Goal: Find specific fact: Find specific fact

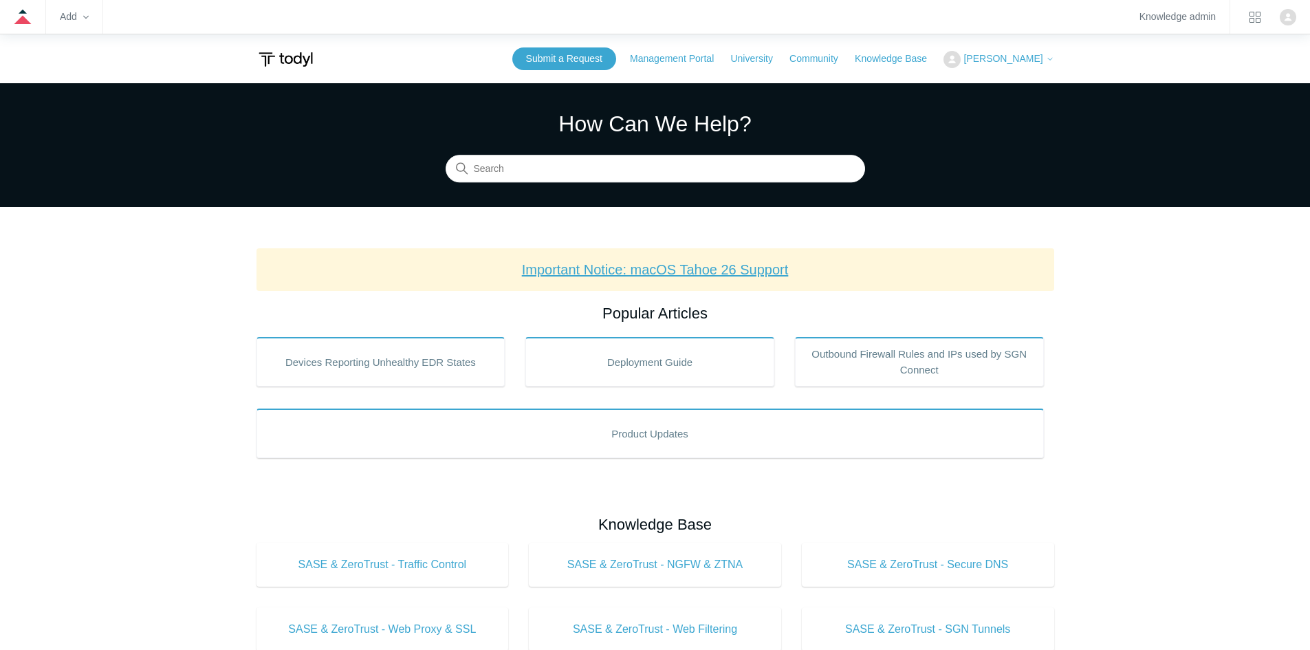
click at [695, 269] on link "Important Notice: macOS Tahoe 26 Support" at bounding box center [655, 269] width 267 height 15
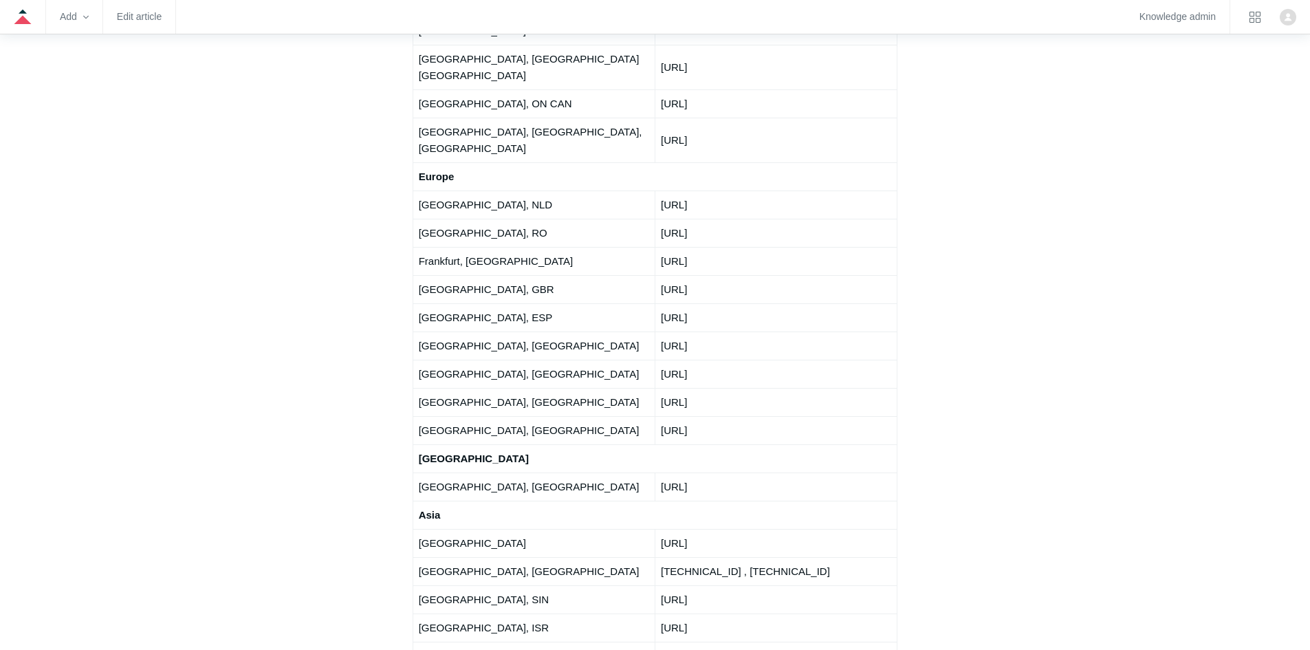
scroll to position [2269, 0]
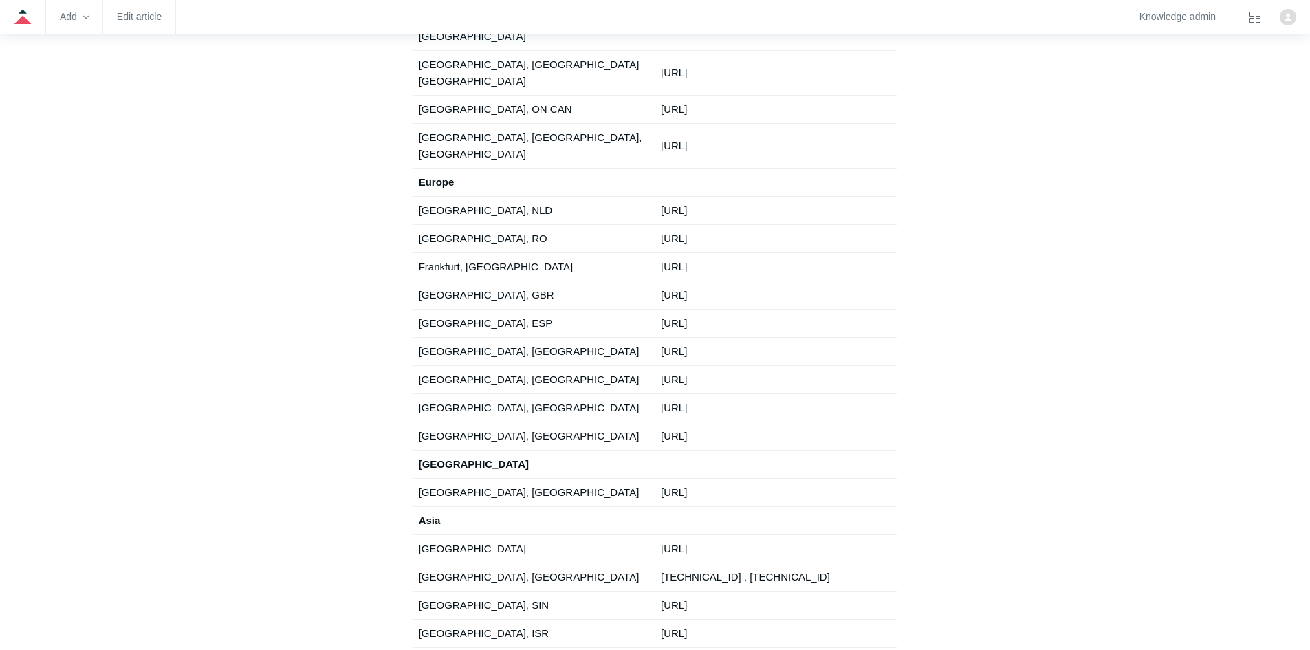
drag, startPoint x: 825, startPoint y: 318, endPoint x: 695, endPoint y: 315, distance: 130.0
click at [670, 562] on td "[TECHNICAL_ID] , [TECHNICAL_ID]" at bounding box center [775, 576] width 242 height 28
drag, startPoint x: 695, startPoint y: 315, endPoint x: 637, endPoint y: 311, distance: 58.5
click at [637, 562] on td "[GEOGRAPHIC_DATA], [GEOGRAPHIC_DATA]" at bounding box center [533, 576] width 242 height 28
drag, startPoint x: 818, startPoint y: 314, endPoint x: 654, endPoint y: 311, distance: 164.3
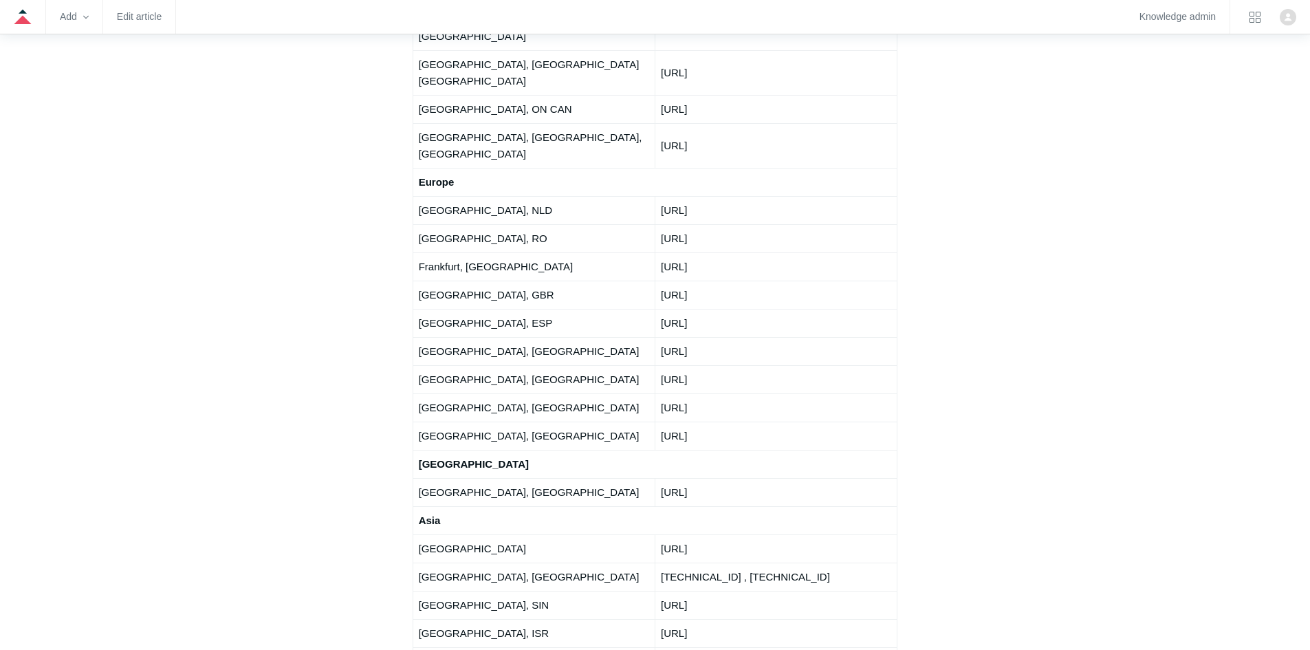
click at [654, 562] on tr "[GEOGRAPHIC_DATA], [GEOGRAPHIC_DATA] [TECHNICAL_ID] , [TECHNICAL_ID]" at bounding box center [654, 576] width 485 height 28
copy tr "[TECHNICAL_ID] , [TECHNICAL_ID]"
click at [730, 562] on td "[TECHNICAL_ID] , [TECHNICAL_ID]" at bounding box center [775, 576] width 242 height 28
